Goal: Transaction & Acquisition: Register for event/course

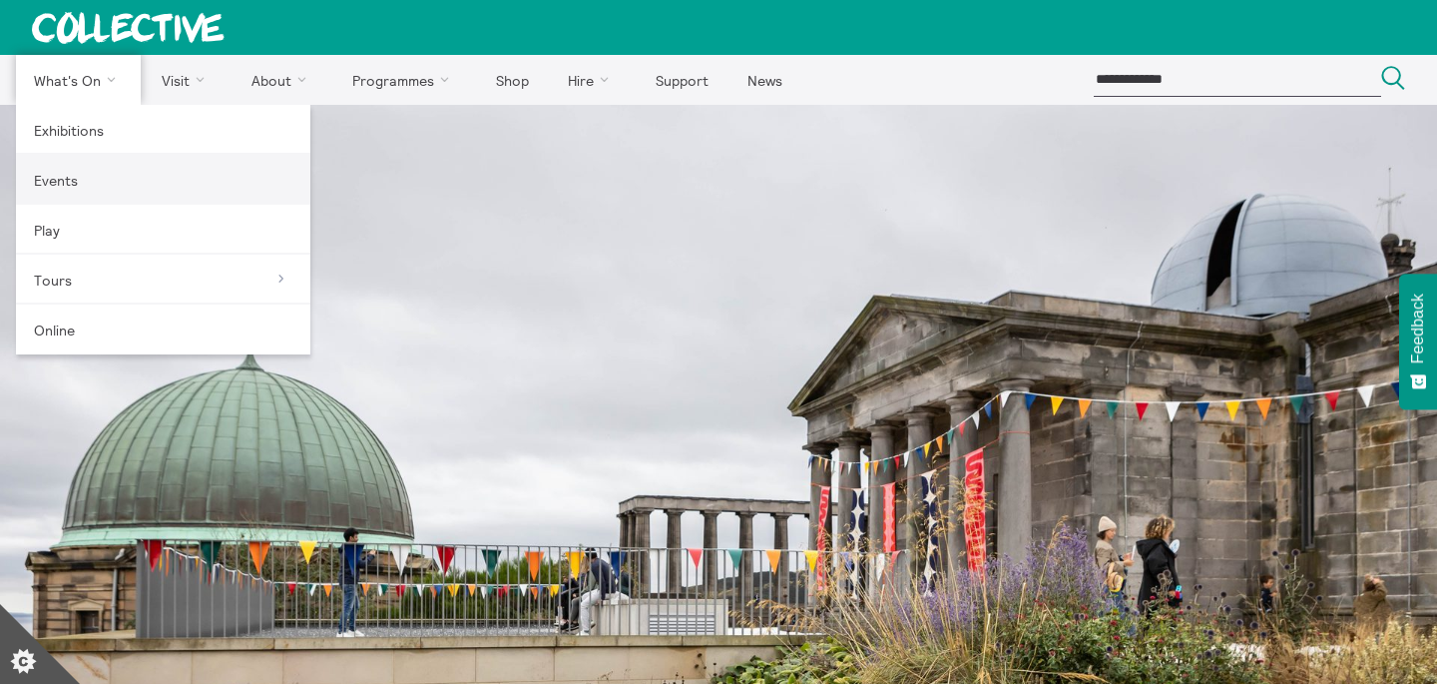
click at [102, 174] on link "Events" at bounding box center [163, 180] width 294 height 50
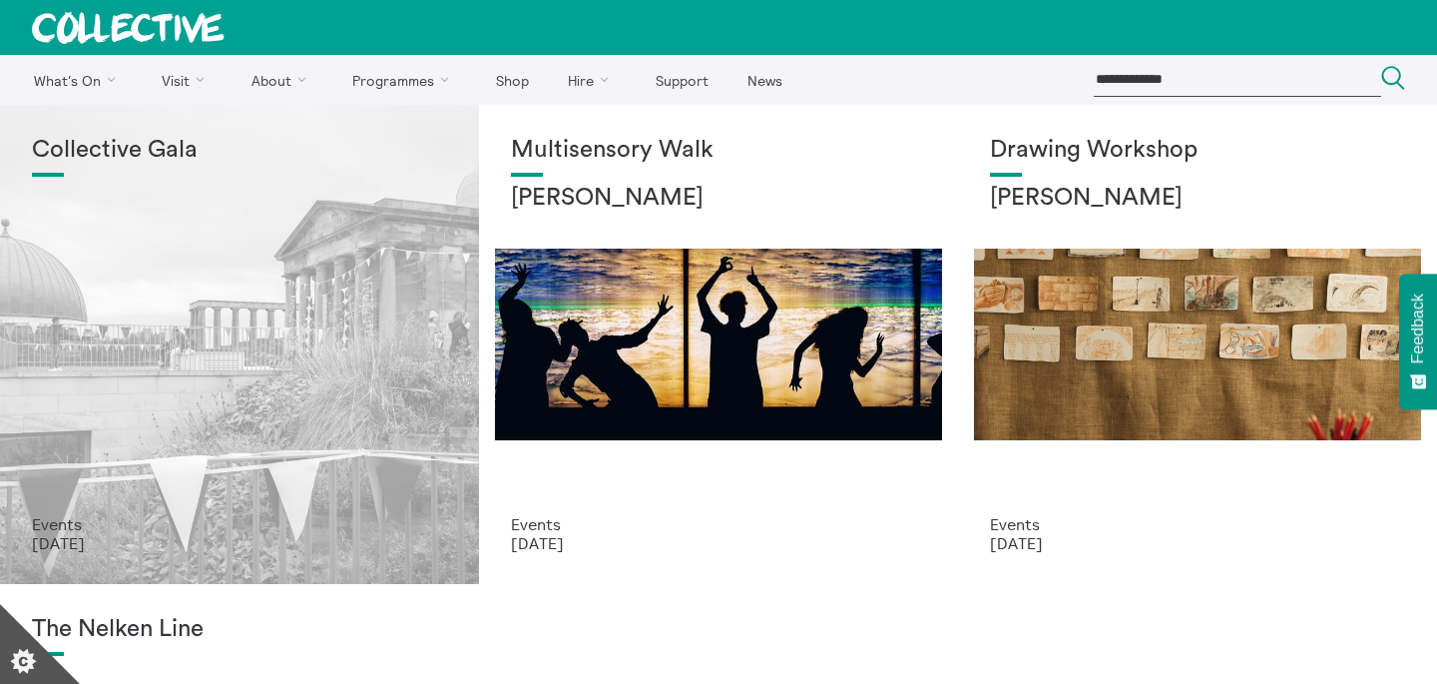
click at [145, 296] on div "Collective Gala" at bounding box center [239, 326] width 415 height 378
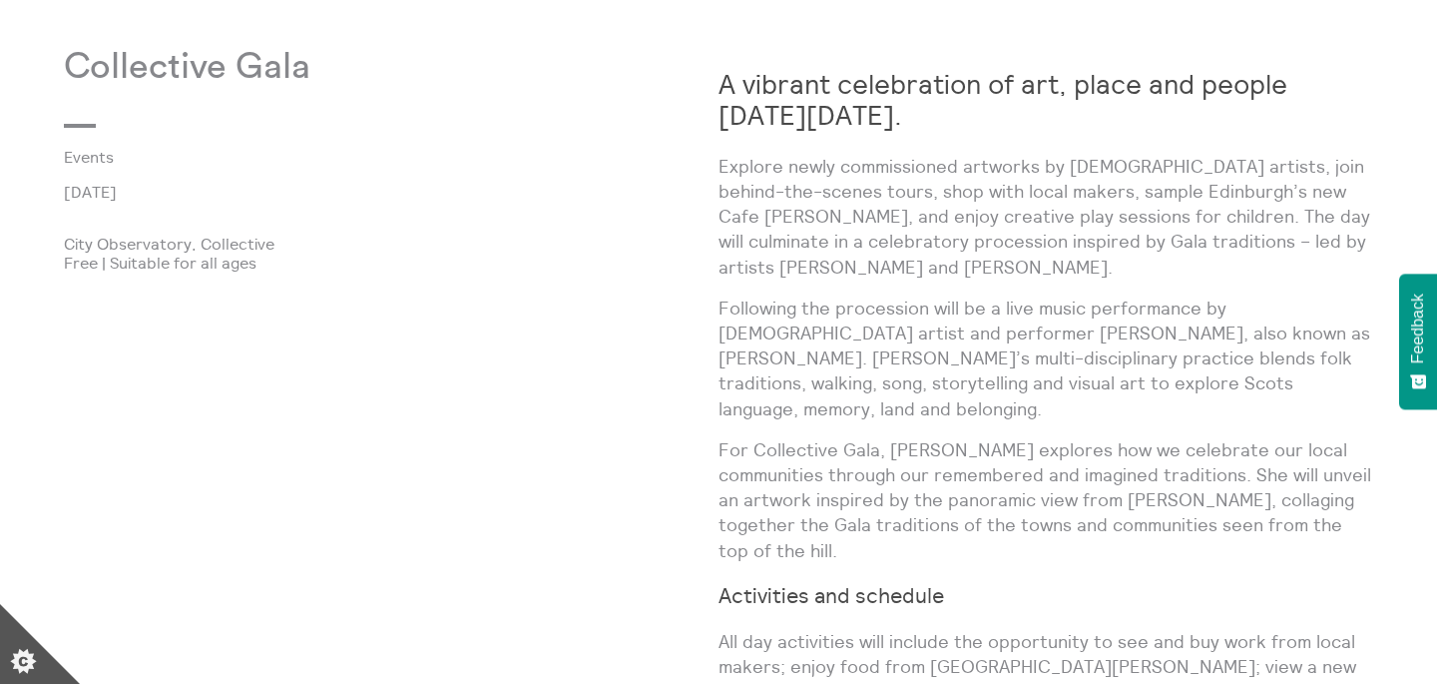
scroll to position [1079, 0]
